Goal: Navigation & Orientation: Find specific page/section

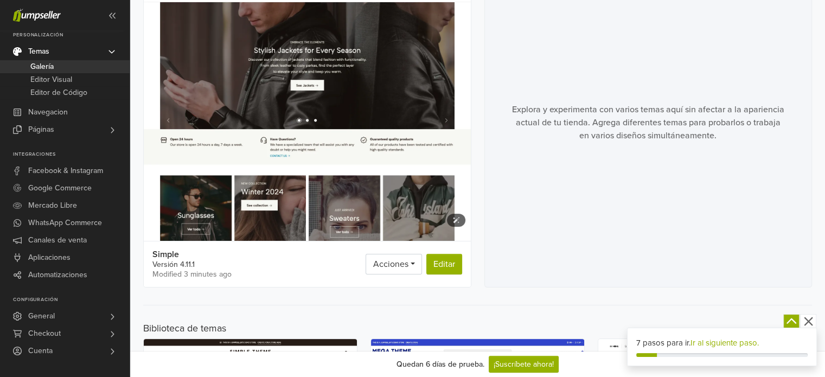
scroll to position [108, 0]
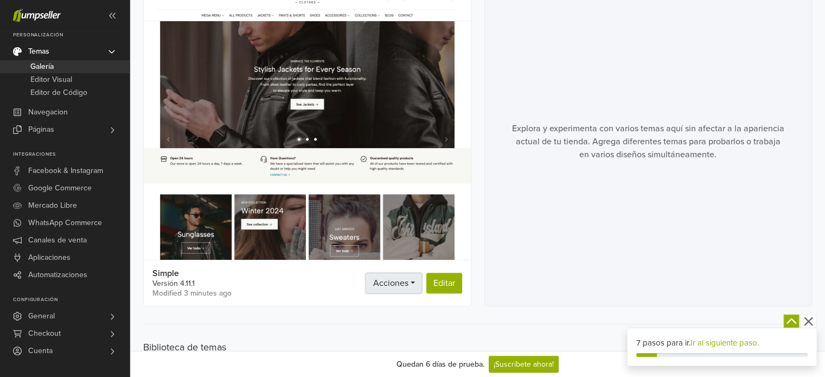
click at [408, 277] on link "Acciones" at bounding box center [394, 283] width 56 height 21
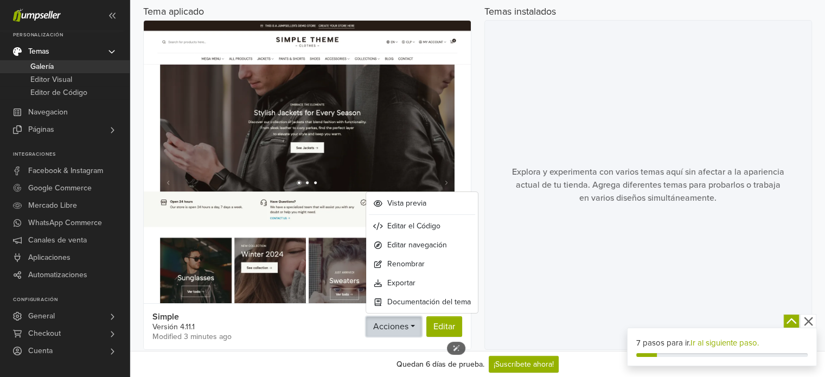
scroll to position [0, 0]
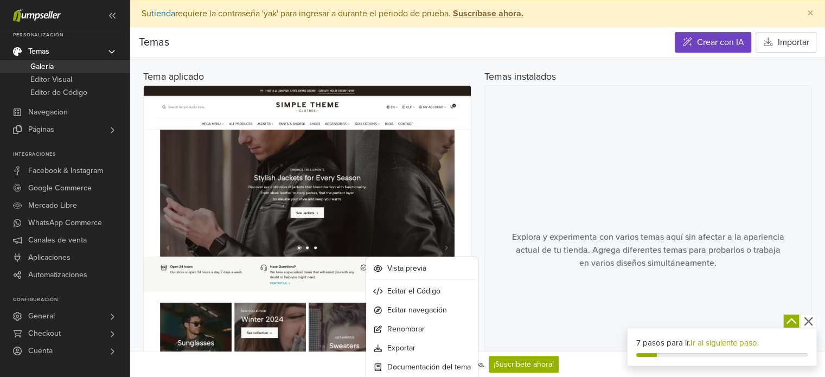
click at [491, 168] on div "Explora y experimenta con varios temas aquí sin afectar a la apariencia actual …" at bounding box center [648, 250] width 328 height 330
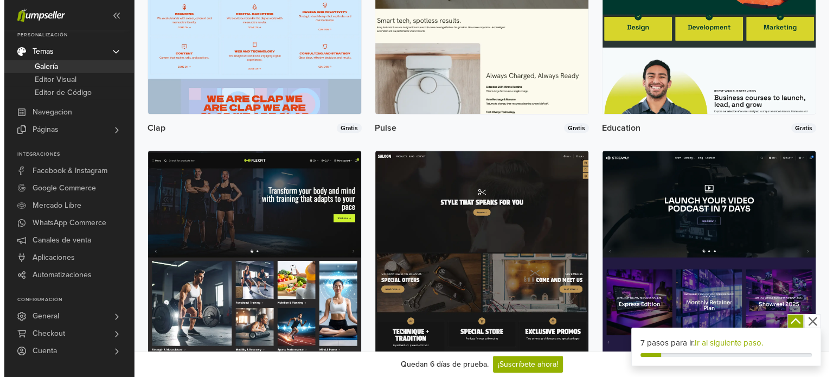
scroll to position [926, 0]
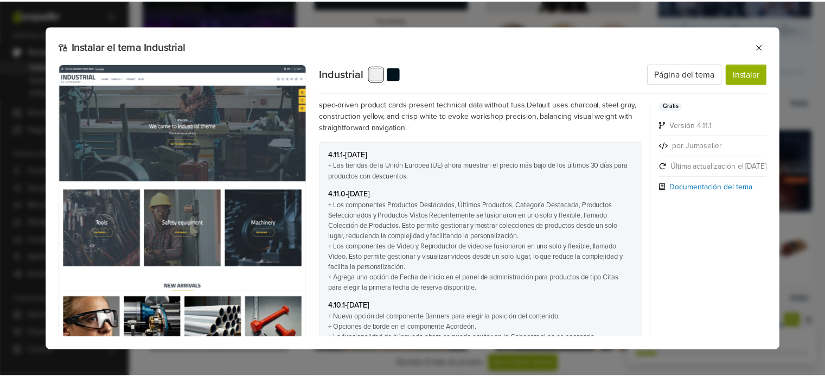
scroll to position [0, 0]
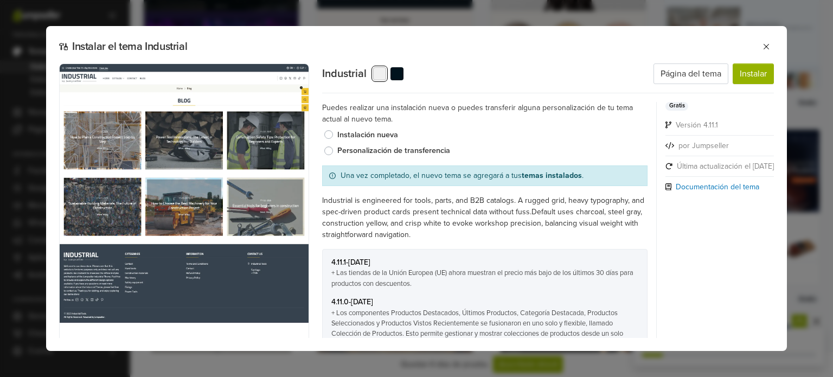
click at [771, 46] on button at bounding box center [766, 47] width 16 height 16
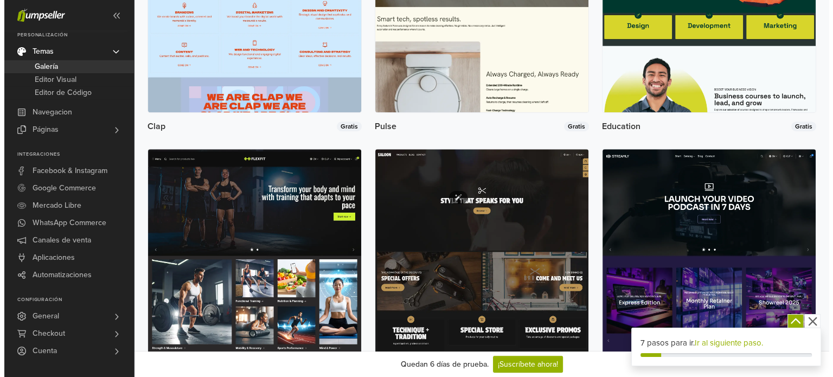
scroll to position [763, 0]
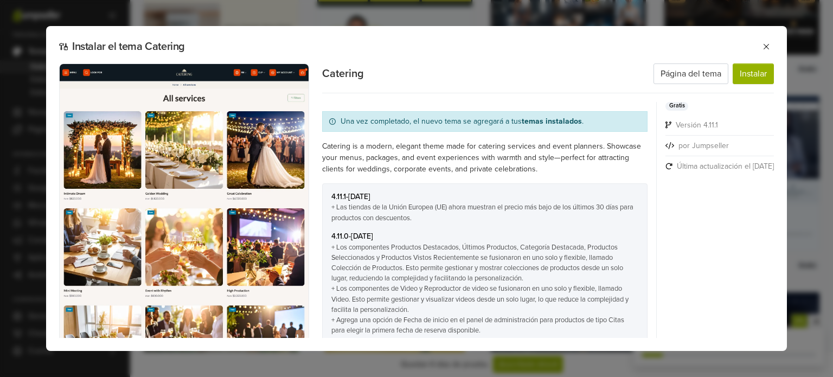
scroll to position [0, 0]
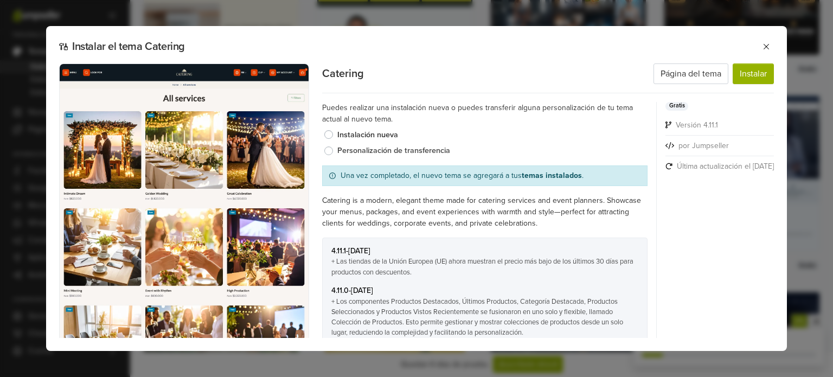
click at [353, 152] on label "Personalización de transferencia" at bounding box center [492, 151] width 310 height 12
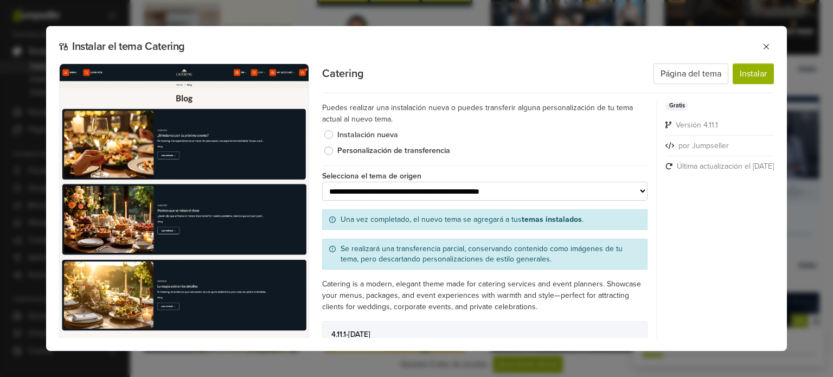
click at [347, 130] on label "Instalación nueva" at bounding box center [492, 135] width 310 height 12
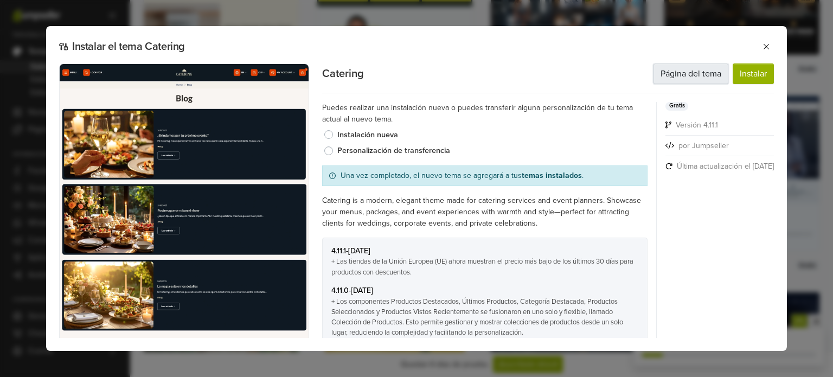
click at [706, 75] on link "Página del tema" at bounding box center [691, 73] width 75 height 21
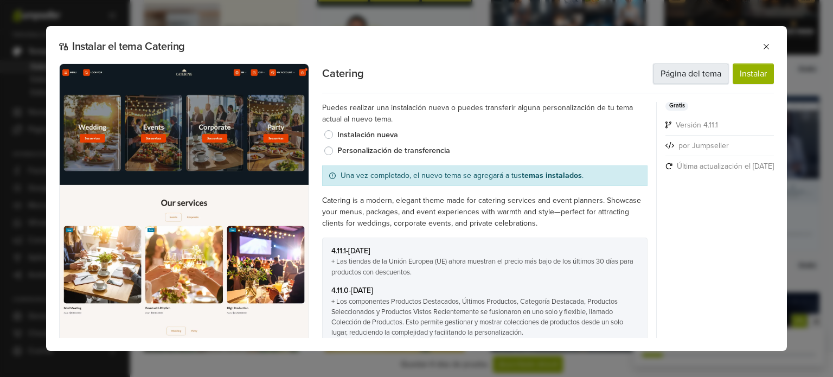
click at [703, 73] on link "Página del tema" at bounding box center [691, 73] width 75 height 21
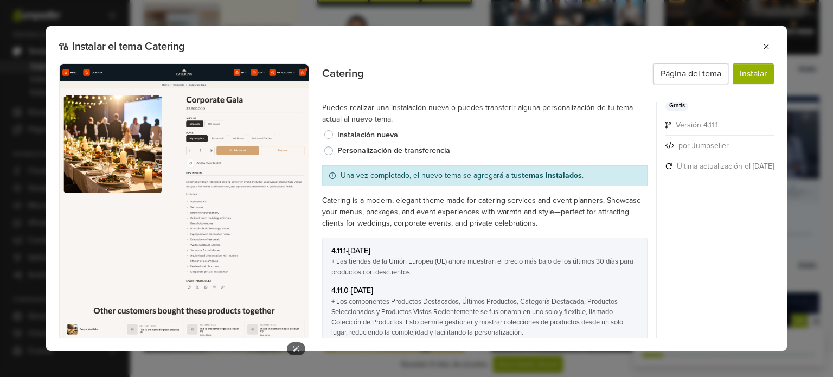
click at [215, 146] on img at bounding box center [184, 212] width 250 height 298
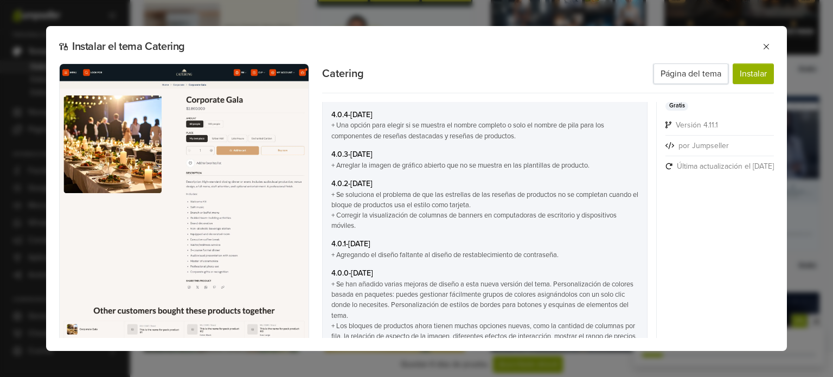
scroll to position [2794, 0]
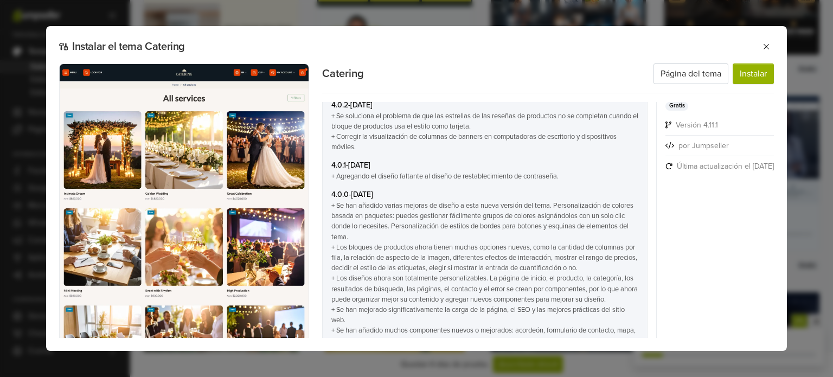
click at [666, 108] on span "Gratis" at bounding box center [677, 106] width 23 height 9
click at [686, 171] on li "Última actualización el [DATE]" at bounding box center [720, 169] width 108 height 16
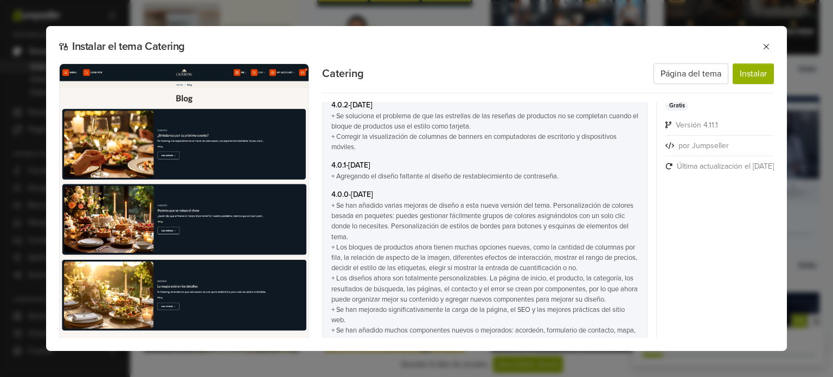
click at [666, 164] on icon at bounding box center [669, 166] width 6 height 6
click at [666, 166] on icon at bounding box center [669, 166] width 7 height 7
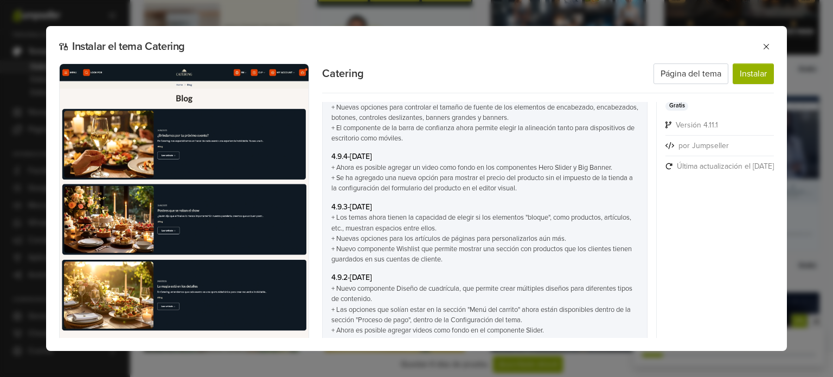
scroll to position [353, 0]
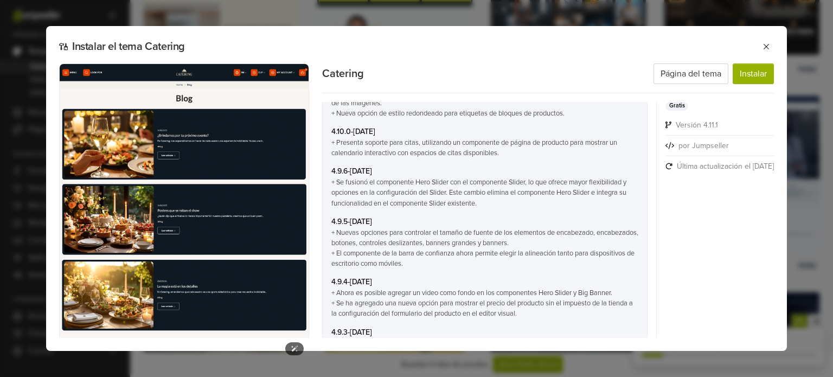
click at [158, 212] on img at bounding box center [184, 212] width 250 height 298
drag, startPoint x: 183, startPoint y: 166, endPoint x: 189, endPoint y: 172, distance: 8.8
click at [184, 165] on img at bounding box center [184, 212] width 250 height 298
drag, startPoint x: 113, startPoint y: 49, endPoint x: 188, endPoint y: 96, distance: 88.7
click at [113, 49] on h2 "Instalar el tema Catering" at bounding box center [363, 46] width 608 height 13
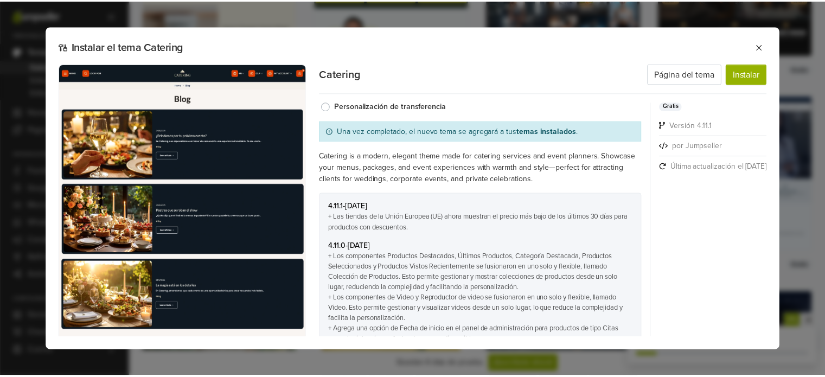
scroll to position [0, 0]
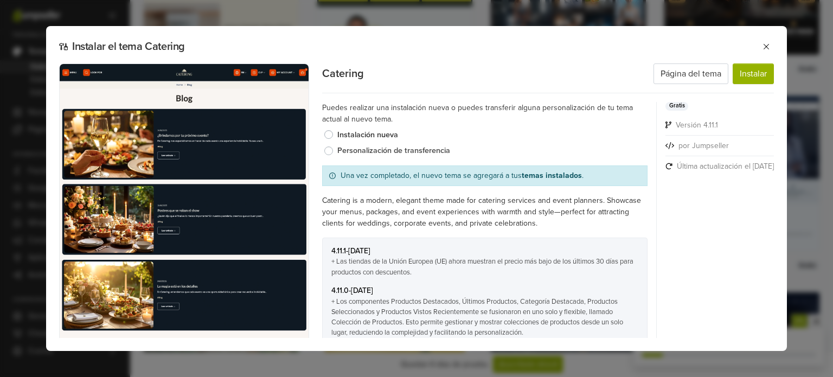
click at [373, 149] on label "Personalización de transferencia" at bounding box center [492, 151] width 310 height 12
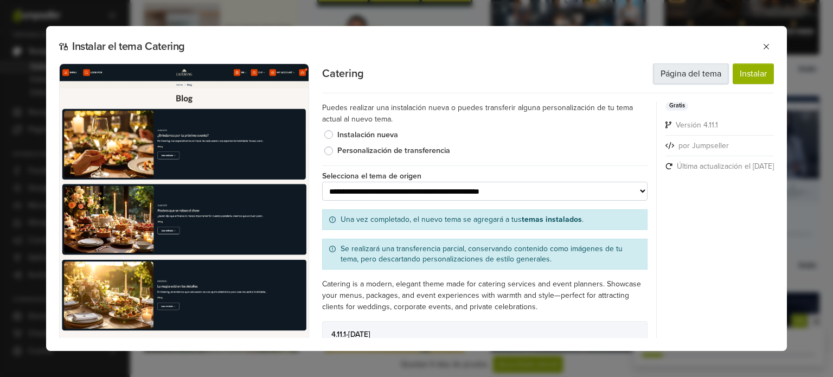
click at [698, 76] on link "Página del tema" at bounding box center [691, 73] width 75 height 21
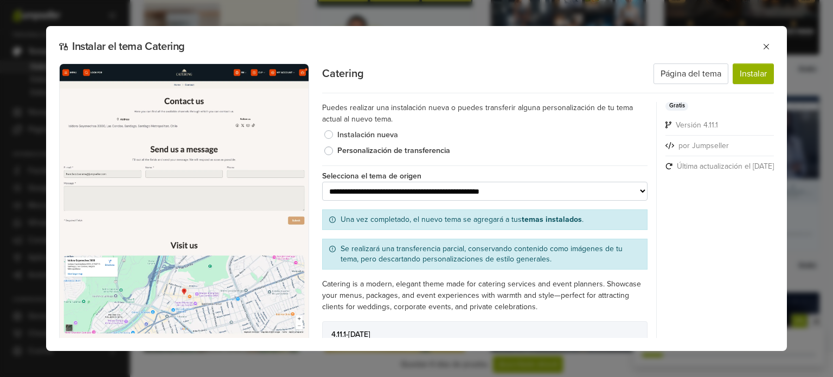
click at [357, 137] on label "Instalación nueva" at bounding box center [492, 135] width 310 height 12
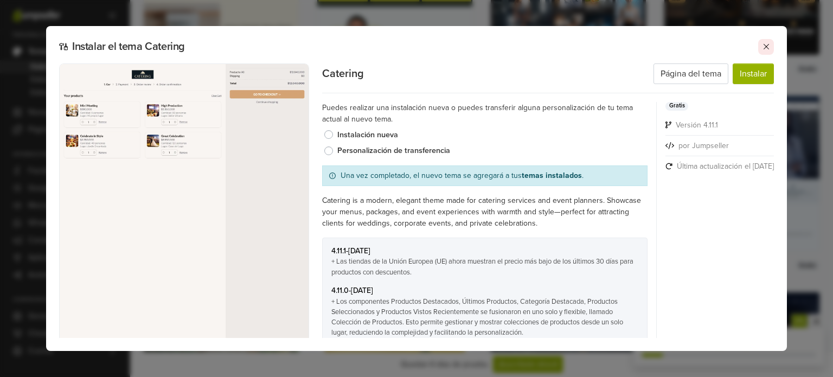
click at [766, 47] on icon at bounding box center [766, 46] width 9 height 9
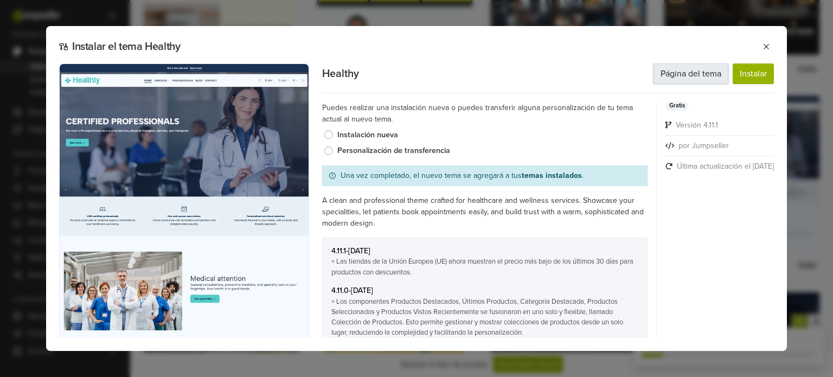
click at [691, 72] on link "Página del tema" at bounding box center [691, 73] width 75 height 21
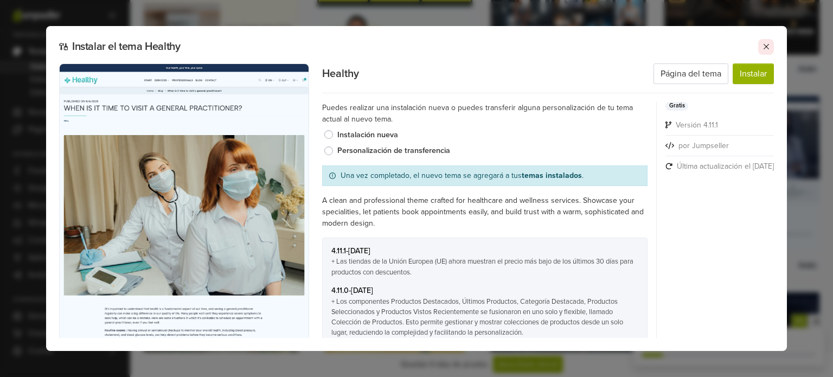
click at [763, 47] on icon at bounding box center [766, 46] width 9 height 9
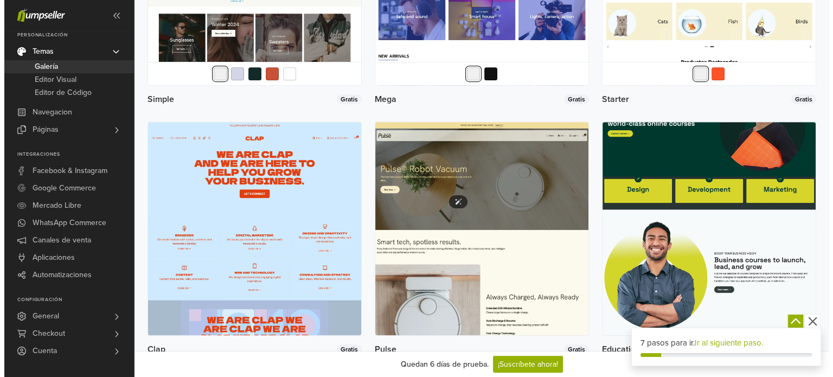
scroll to position [600, 0]
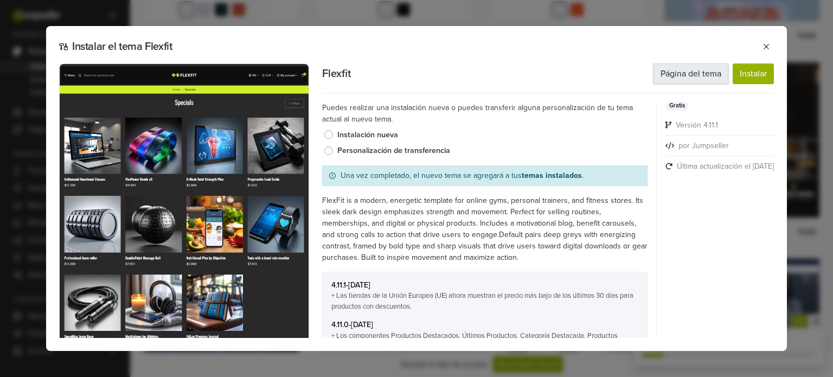
click at [686, 69] on link "Página del tema" at bounding box center [691, 73] width 75 height 21
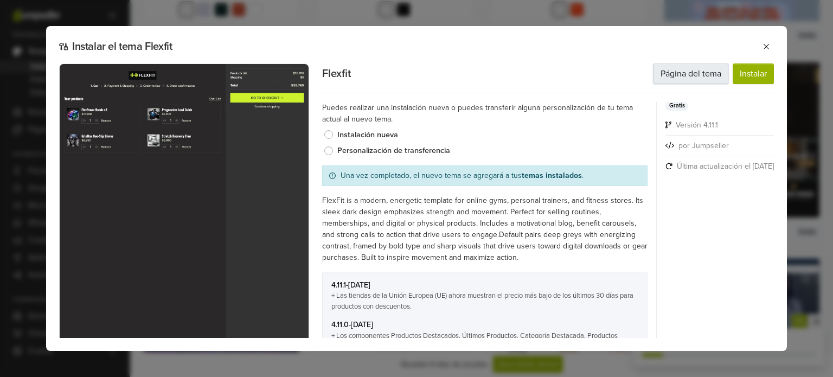
click at [677, 80] on link "Página del tema" at bounding box center [691, 73] width 75 height 21
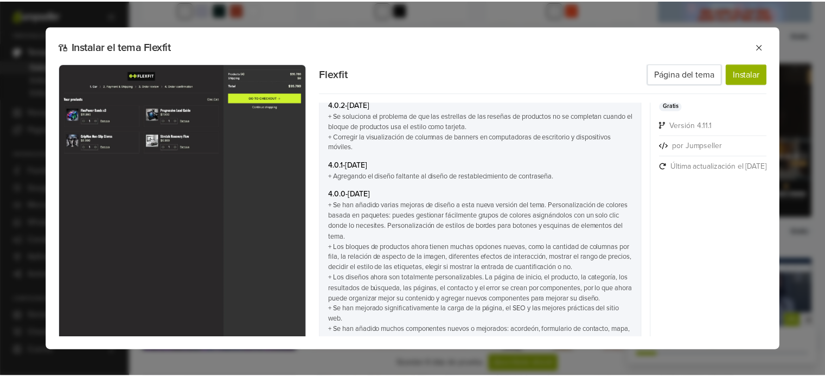
scroll to position [2839, 0]
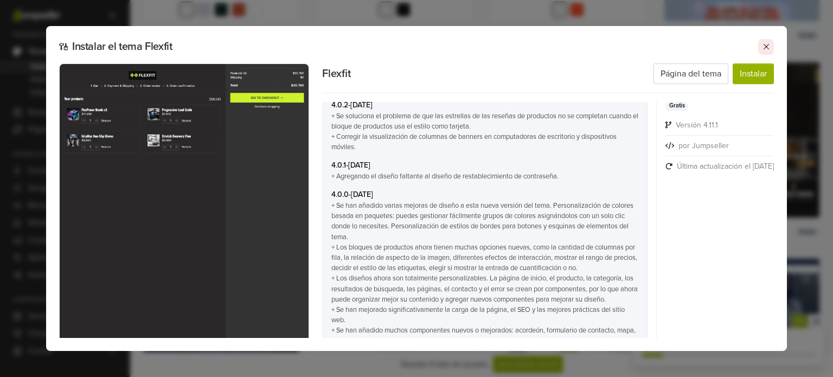
click at [768, 49] on icon at bounding box center [766, 46] width 9 height 9
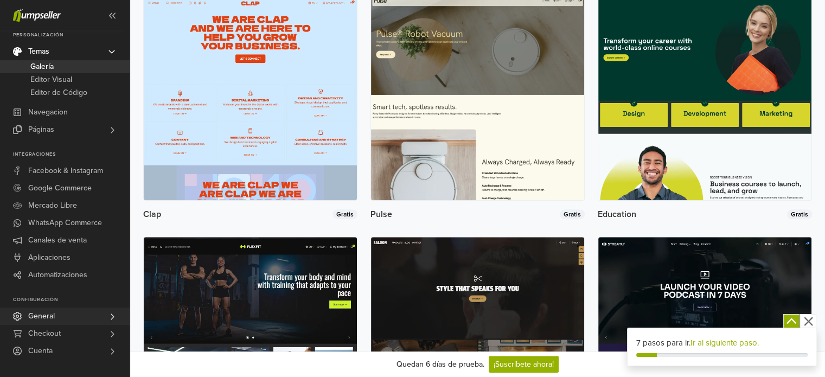
scroll to position [763, 0]
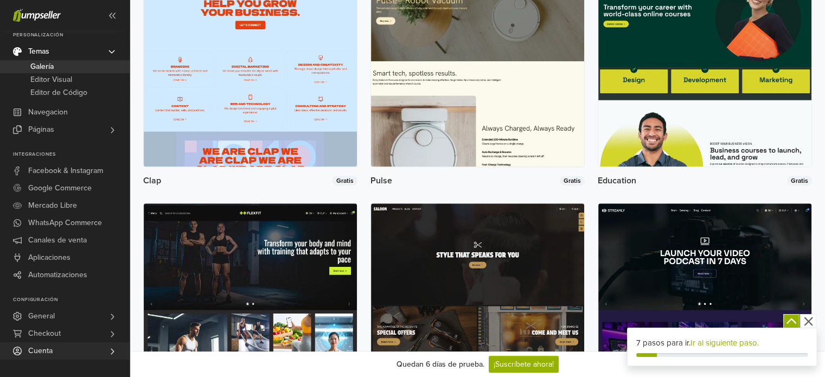
click at [70, 349] on link "Cuenta" at bounding box center [65, 350] width 130 height 17
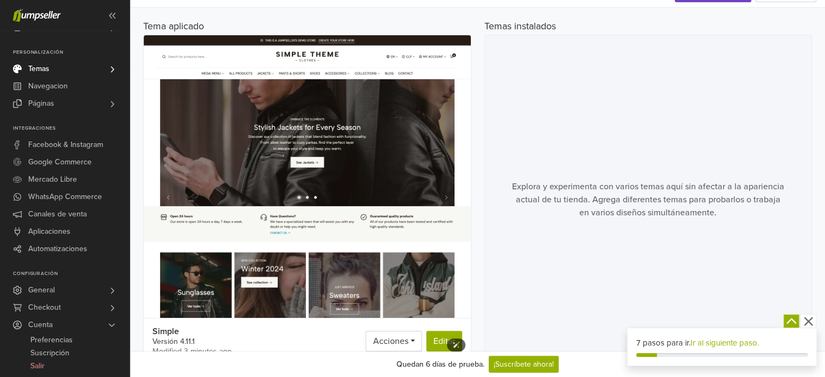
scroll to position [0, 0]
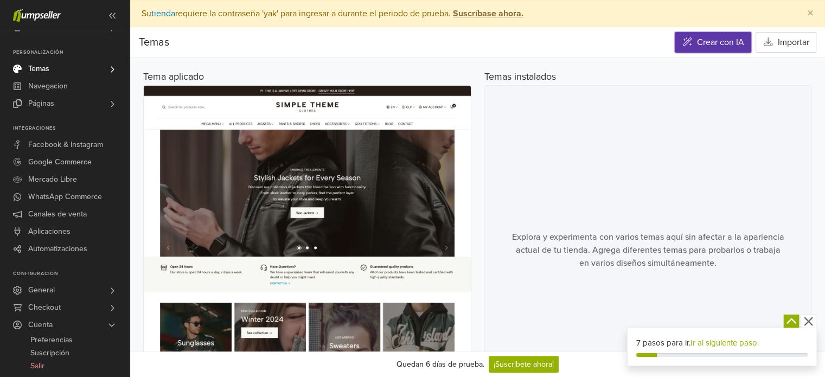
click at [704, 39] on link "Crear con IA" at bounding box center [713, 42] width 76 height 21
